Goal: Information Seeking & Learning: Find specific fact

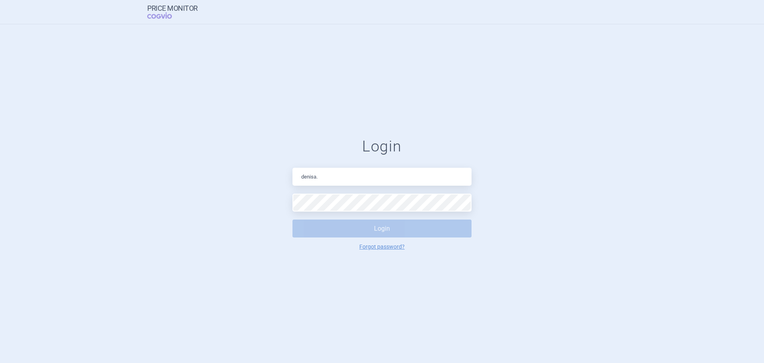
type input "[PERSON_NAME][EMAIL_ADDRESS][DOMAIN_NAME]"
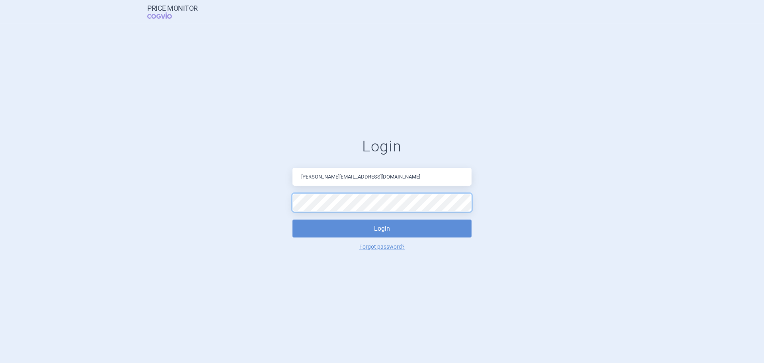
click at [293, 219] on button "Login" at bounding box center [382, 228] width 179 height 18
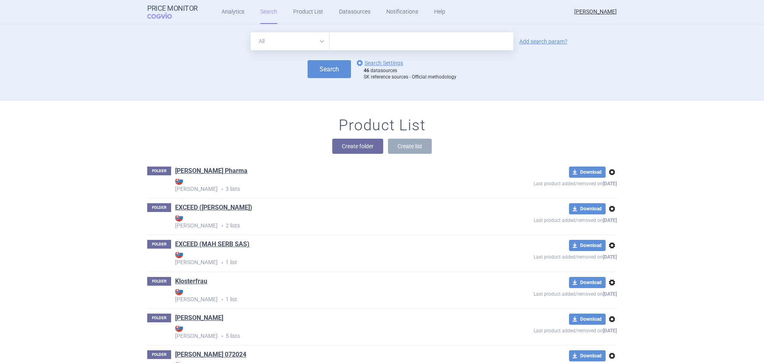
click at [393, 42] on input "text" at bounding box center [422, 41] width 184 height 18
type input "[MEDICAL_DATA]"
click at [295, 65] on div "Search options Search Settings 46 datasources SK reference sources - Official m…" at bounding box center [382, 69] width 470 height 22
click at [318, 65] on button "Search" at bounding box center [329, 69] width 43 height 18
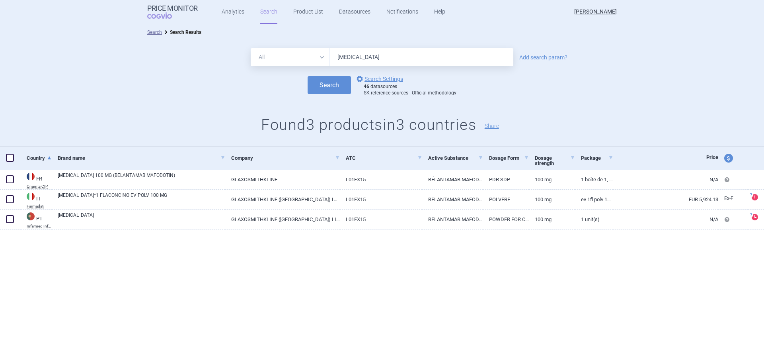
click at [762, 82] on div "Search options Search Settings 46 datasources SK reference sources - Official m…" at bounding box center [382, 85] width 764 height 22
drag, startPoint x: 760, startPoint y: 134, endPoint x: 751, endPoint y: 162, distance: 29.7
click at [760, 134] on div "All Brand Name ATC Company Active Substance Country Newer than [MEDICAL_DATA] A…" at bounding box center [382, 93] width 764 height 106
